Goal: Information Seeking & Learning: Learn about a topic

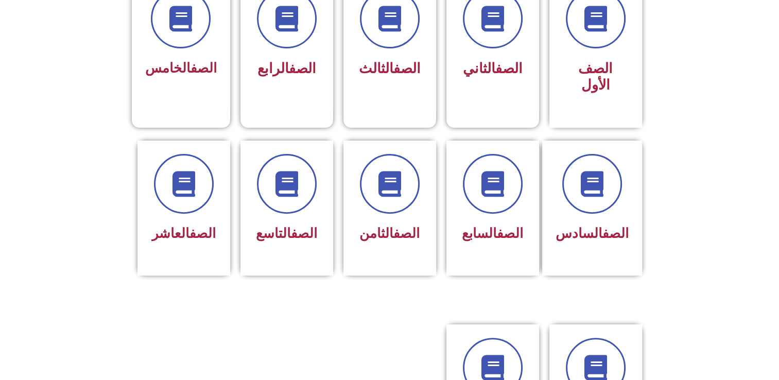
scroll to position [316, 0]
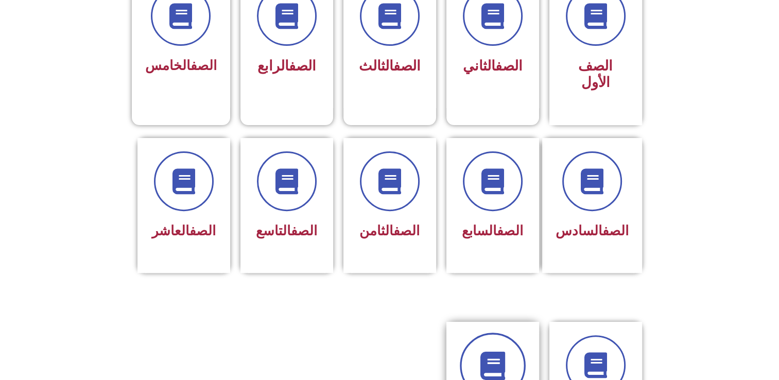
click at [497, 333] on link at bounding box center [493, 366] width 66 height 66
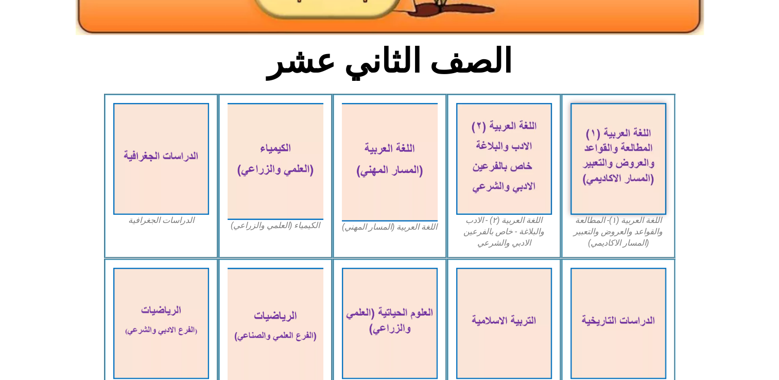
scroll to position [230, 0]
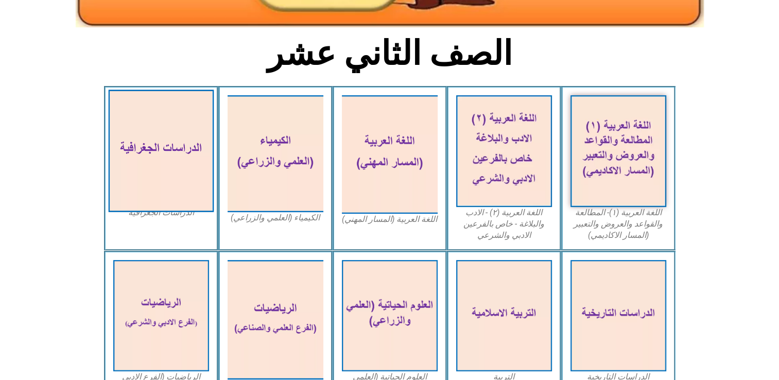
click at [161, 186] on img at bounding box center [161, 151] width 106 height 123
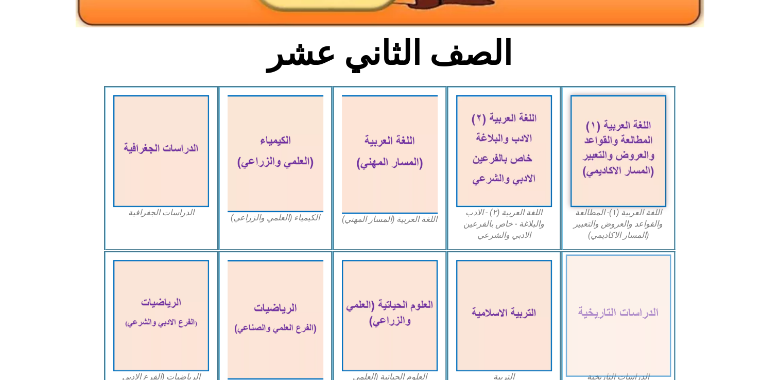
click at [649, 320] on img at bounding box center [618, 315] width 106 height 123
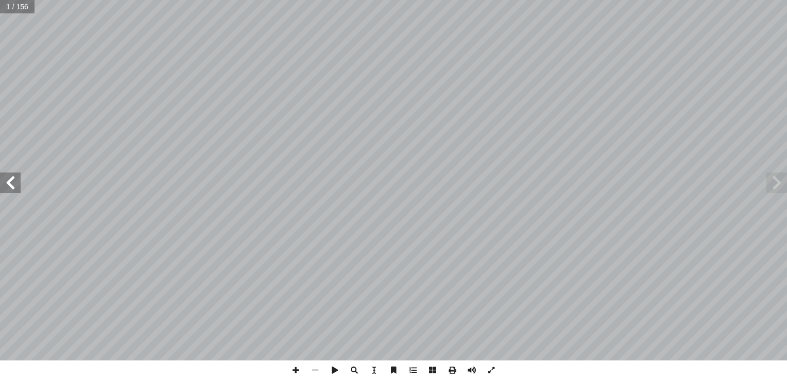
click at [14, 8] on input "text" at bounding box center [17, 6] width 34 height 13
type input "**"
click at [294, 376] on span at bounding box center [296, 370] width 20 height 20
click at [291, 374] on span at bounding box center [296, 370] width 20 height 20
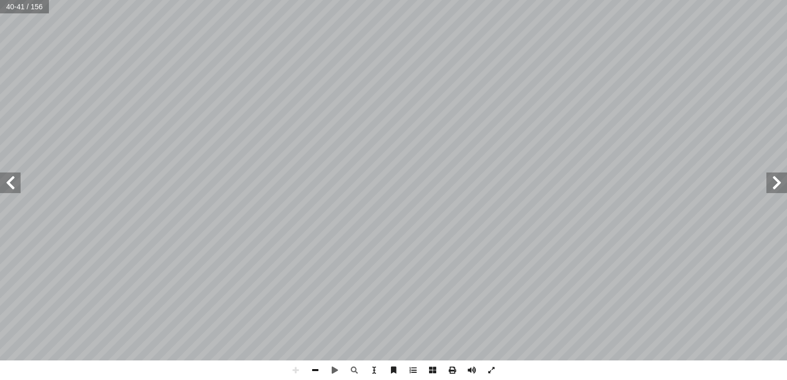
click at [318, 369] on span at bounding box center [315, 370] width 20 height 20
click at [319, 368] on span at bounding box center [315, 370] width 20 height 20
click at [9, 192] on span at bounding box center [10, 182] width 21 height 21
click at [296, 376] on span at bounding box center [296, 370] width 20 height 20
click at [779, 176] on span at bounding box center [776, 182] width 21 height 21
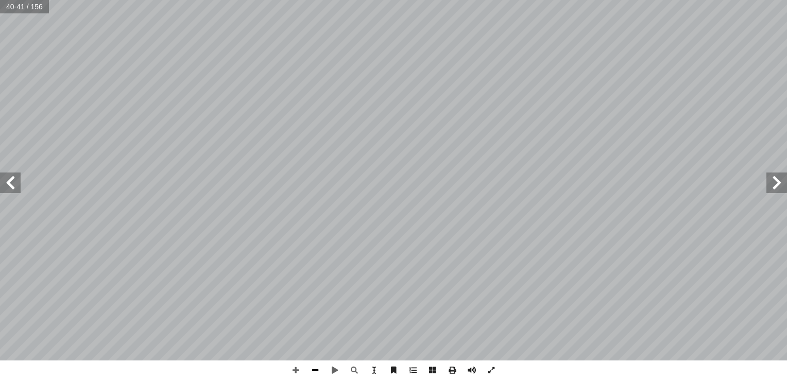
click at [318, 374] on span at bounding box center [315, 370] width 20 height 20
click at [301, 369] on span at bounding box center [296, 370] width 20 height 20
click at [299, 373] on span at bounding box center [296, 370] width 20 height 20
click at [10, 182] on span at bounding box center [10, 182] width 21 height 21
click at [0, 365] on div "3 ٨ قليم البحر المتوسط (شبه الرطب): إ الخصائص المناخية ل� ، ً ء � طــر شــت � ،…" at bounding box center [393, 190] width 787 height 380
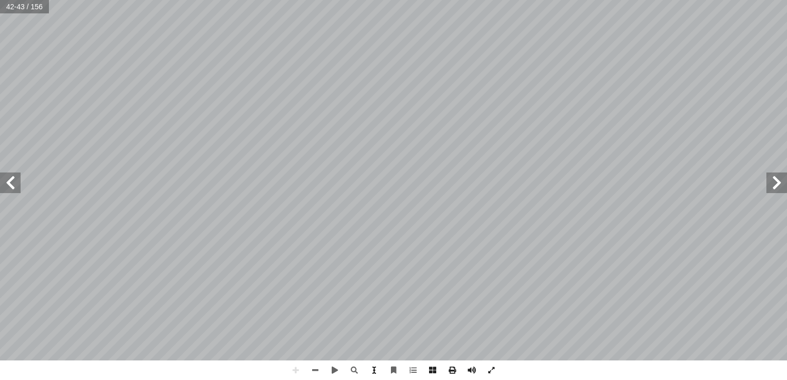
click at [371, 368] on span at bounding box center [374, 370] width 20 height 20
click at [372, 368] on span at bounding box center [374, 370] width 20 height 20
click at [5, 188] on span at bounding box center [10, 182] width 21 height 21
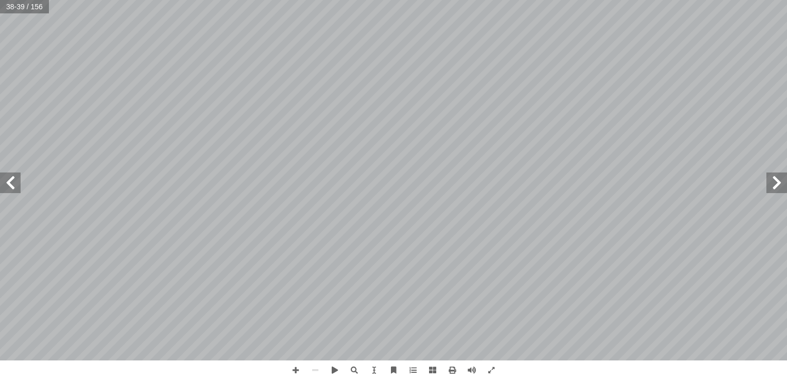
click at [5, 189] on span at bounding box center [10, 182] width 21 height 21
click at [291, 374] on span at bounding box center [296, 370] width 20 height 20
click at [563, 68] on html "الصفحة الرئيسية الصف الأول الصف الثاني الصف الثالث الصف الرابع الصف الخامس الصف…" at bounding box center [393, 34] width 787 height 68
click at [315, 373] on span at bounding box center [315, 370] width 20 height 20
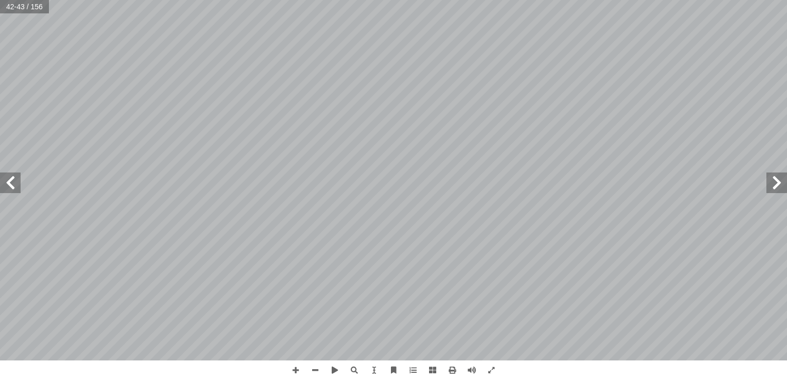
click at [778, 183] on span at bounding box center [776, 182] width 21 height 21
click at [291, 371] on span at bounding box center [296, 370] width 20 height 20
click at [10, 178] on span at bounding box center [10, 182] width 21 height 21
click at [8, 186] on span at bounding box center [10, 182] width 21 height 21
click at [295, 367] on span at bounding box center [296, 370] width 20 height 20
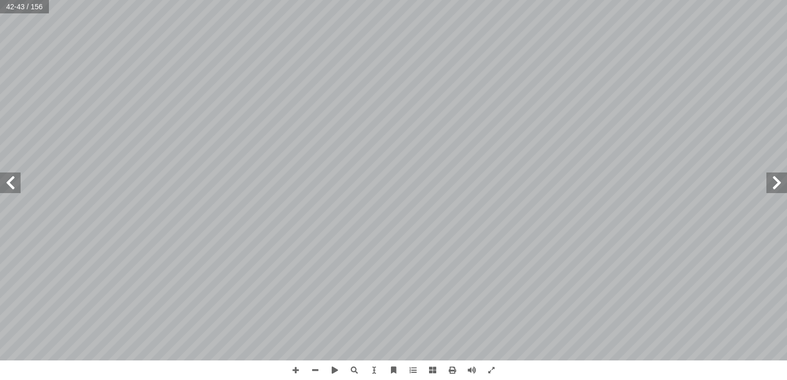
drag, startPoint x: 295, startPoint y: 367, endPoint x: 163, endPoint y: 398, distance: 136.0
click at [163, 68] on html "الصفحة الرئيسية الصف الأول الصف الثاني الصف الثالث الصف الرابع الصف الخامس الصف…" at bounding box center [393, 34] width 787 height 68
click at [289, 368] on span at bounding box center [296, 370] width 20 height 20
click at [8, 184] on span at bounding box center [10, 182] width 21 height 21
click at [774, 186] on span at bounding box center [776, 182] width 21 height 21
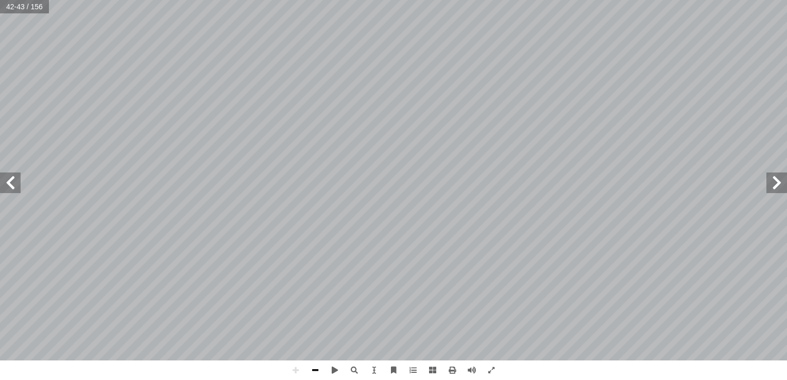
click at [319, 374] on span at bounding box center [315, 370] width 20 height 20
click at [301, 365] on span at bounding box center [296, 370] width 20 height 20
click at [3, 181] on span at bounding box center [10, 182] width 21 height 21
click at [585, 0] on html "الصفحة الرئيسية الصف الأول الصف الثاني الصف الثالث الصف الرابع الصف الخامس الصف…" at bounding box center [393, 34] width 787 height 68
click at [317, 369] on span at bounding box center [315, 370] width 20 height 20
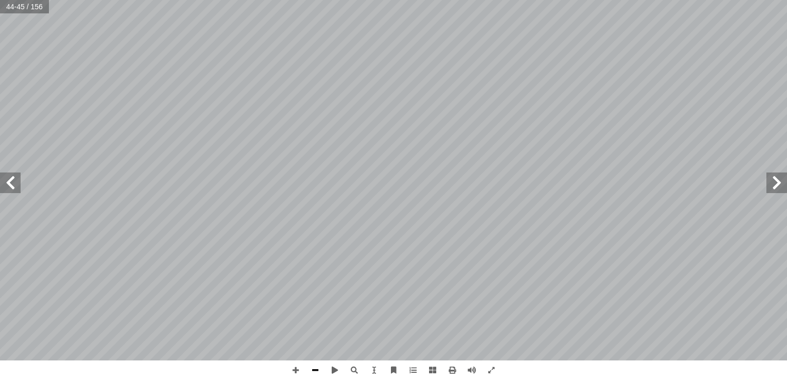
click at [317, 370] on span at bounding box center [315, 370] width 20 height 20
click at [267, 277] on div "4٠ تي: أ ج�بة الصحيحة فيم� ي� إ ضع دائرة حول رمز ال� أ ا ول: أ السؤال ال� لى ال…" at bounding box center [393, 190] width 787 height 380
click at [297, 368] on span at bounding box center [296, 370] width 20 height 20
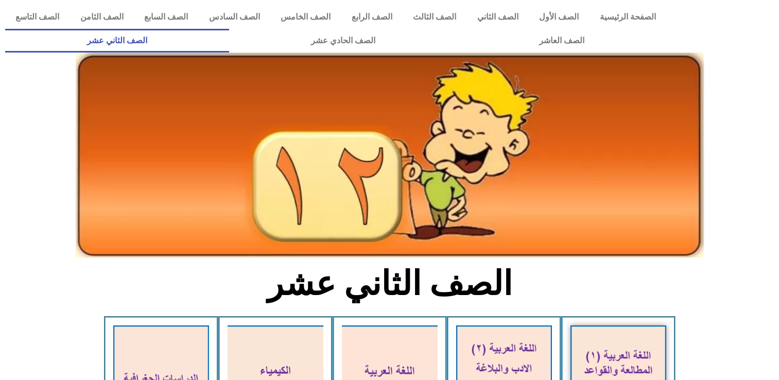
scroll to position [230, 0]
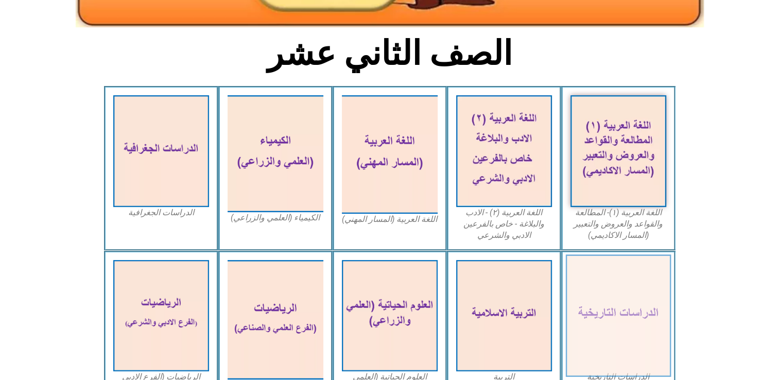
click at [588, 271] on img at bounding box center [618, 315] width 106 height 123
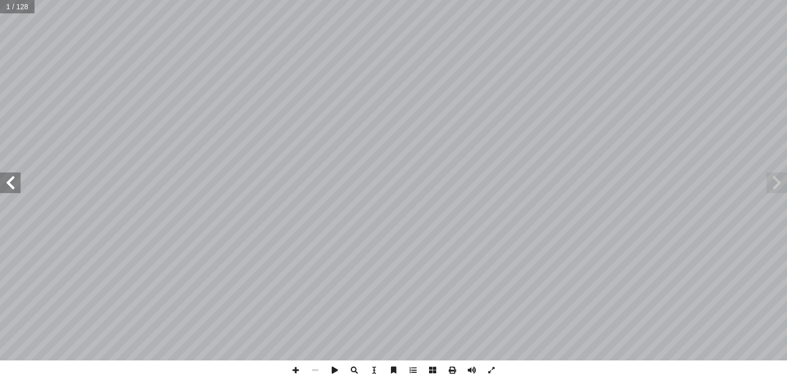
drag, startPoint x: 0, startPoint y: 185, endPoint x: 8, endPoint y: 183, distance: 8.4
click at [8, 183] on span at bounding box center [10, 182] width 21 height 21
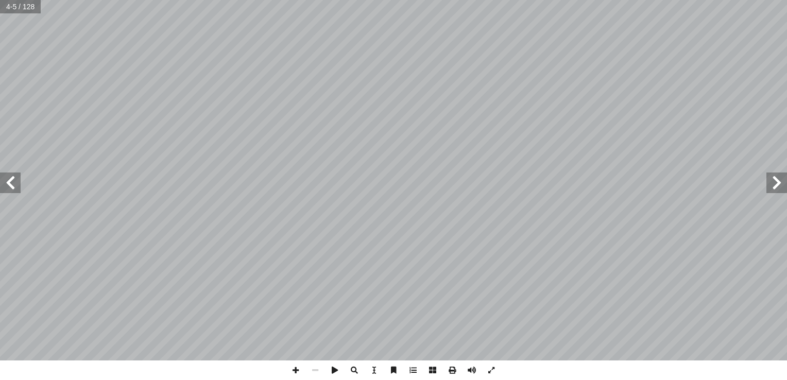
click at [8, 183] on span at bounding box center [10, 182] width 21 height 21
click at [16, 5] on input "text" at bounding box center [24, 6] width 48 height 13
type input "**"
click at [5, 179] on span at bounding box center [10, 182] width 21 height 21
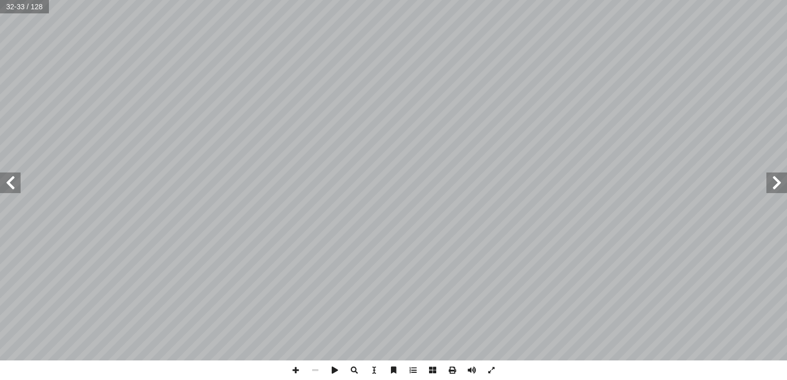
click at [5, 179] on span at bounding box center [10, 182] width 21 height 21
click at [783, 190] on span at bounding box center [776, 182] width 21 height 21
click at [15, 185] on span at bounding box center [10, 182] width 21 height 21
click at [297, 365] on span at bounding box center [296, 370] width 20 height 20
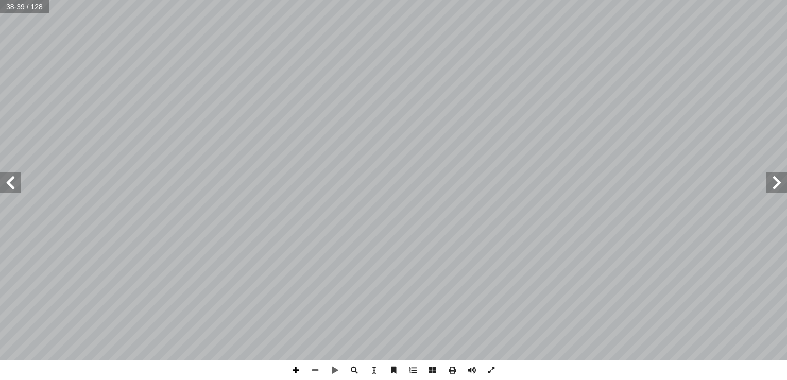
click at [296, 372] on span at bounding box center [296, 370] width 20 height 20
click at [314, 376] on span at bounding box center [315, 370] width 20 height 20
